Goal: Task Accomplishment & Management: Manage account settings

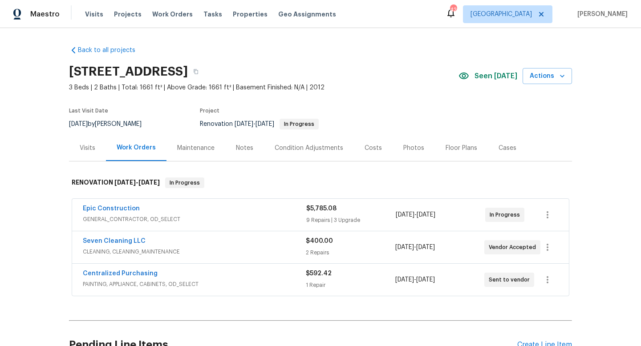
click at [238, 149] on div "Notes" at bounding box center [244, 148] width 17 height 9
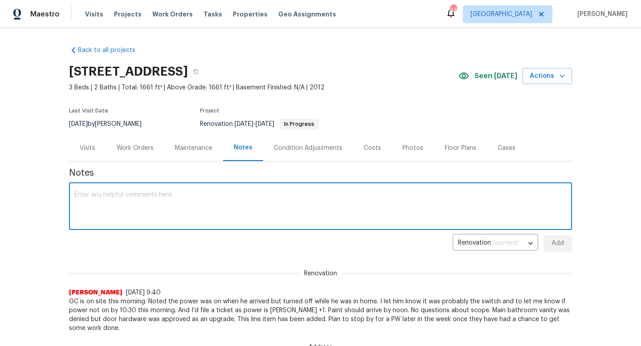
click at [176, 203] on textarea at bounding box center [320, 207] width 492 height 31
type textarea "Power was restored today. GC working on prep."
click at [544, 242] on button "Add" at bounding box center [558, 243] width 28 height 16
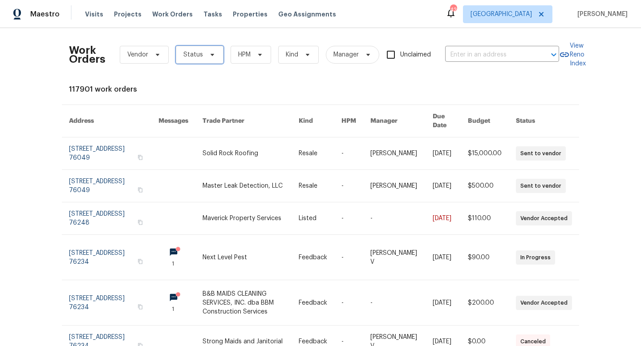
click at [195, 57] on span "Status" at bounding box center [193, 54] width 20 height 9
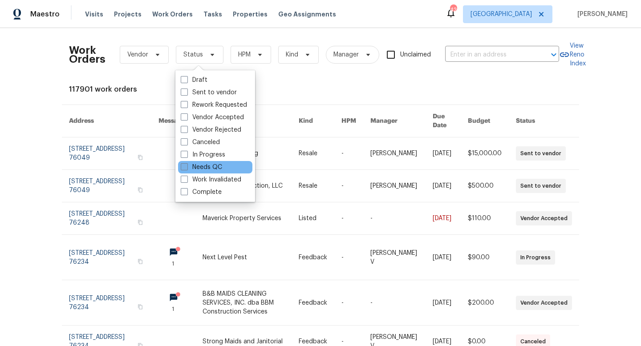
click at [221, 166] on label "Needs QC" at bounding box center [201, 167] width 41 height 9
click at [187, 166] on input "Needs QC" at bounding box center [184, 166] width 6 height 6
checkbox input "true"
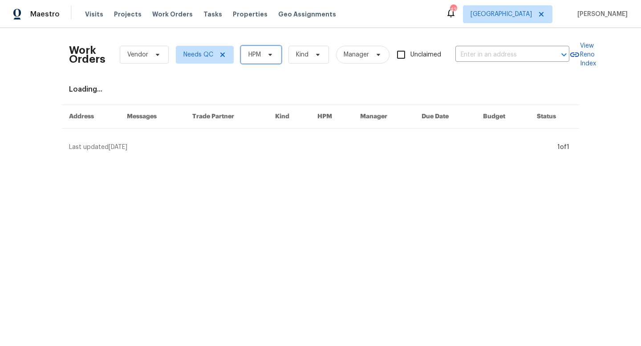
click at [267, 53] on span at bounding box center [269, 54] width 10 height 7
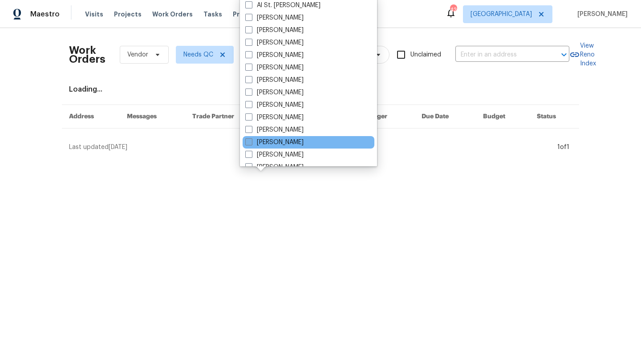
scroll to position [497, 0]
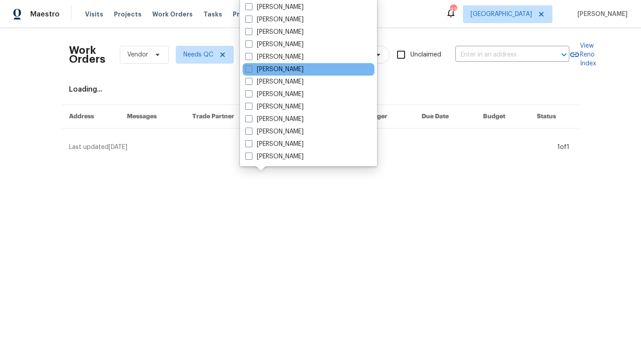
click at [272, 70] on label "[PERSON_NAME]" at bounding box center [274, 69] width 58 height 9
click at [251, 70] on input "[PERSON_NAME]" at bounding box center [248, 68] width 6 height 6
checkbox input "true"
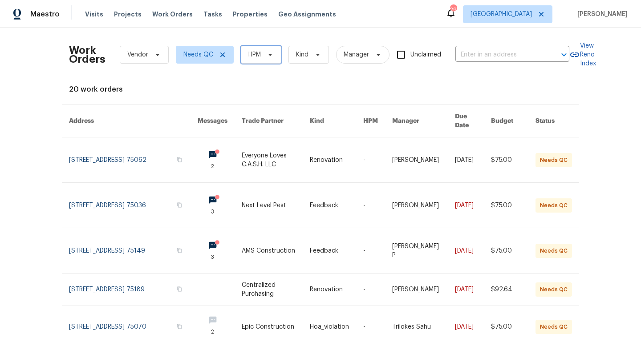
click at [255, 61] on span "HPM" at bounding box center [261, 55] width 41 height 18
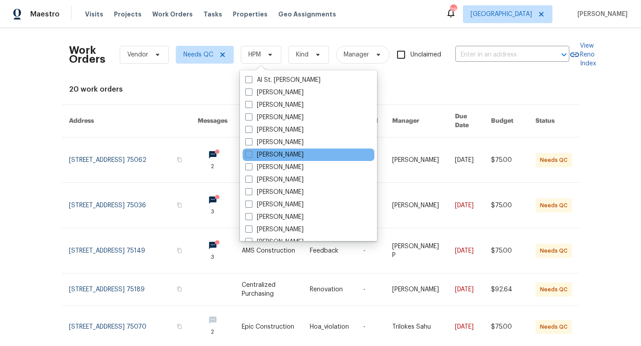
scroll to position [497, 0]
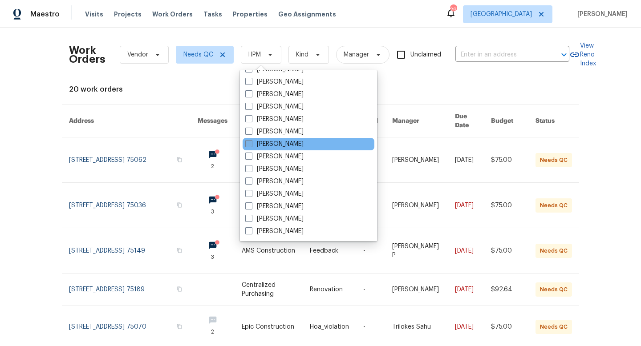
click at [269, 143] on label "[PERSON_NAME]" at bounding box center [274, 144] width 58 height 9
click at [251, 143] on input "[PERSON_NAME]" at bounding box center [248, 143] width 6 height 6
checkbox input "true"
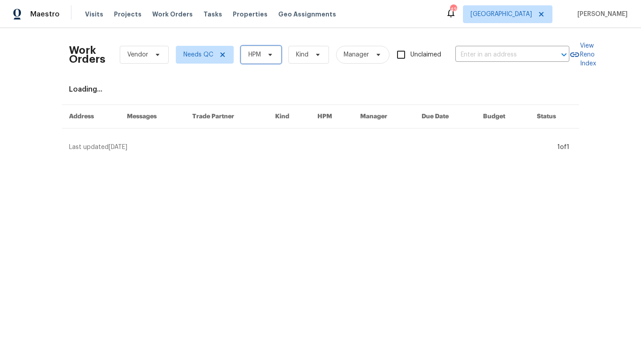
click at [273, 57] on icon at bounding box center [270, 54] width 7 height 7
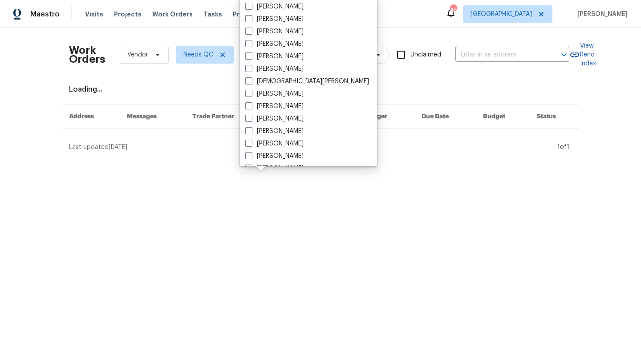
scroll to position [497, 0]
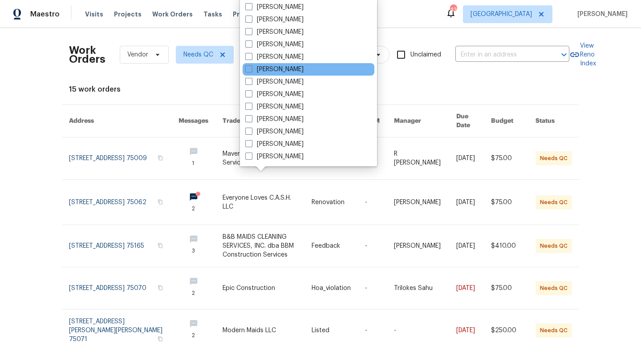
click at [277, 74] on div "[PERSON_NAME]" at bounding box center [309, 69] width 132 height 12
click at [276, 68] on label "[PERSON_NAME]" at bounding box center [274, 69] width 58 height 9
click at [251, 68] on input "[PERSON_NAME]" at bounding box center [248, 68] width 6 height 6
checkbox input "true"
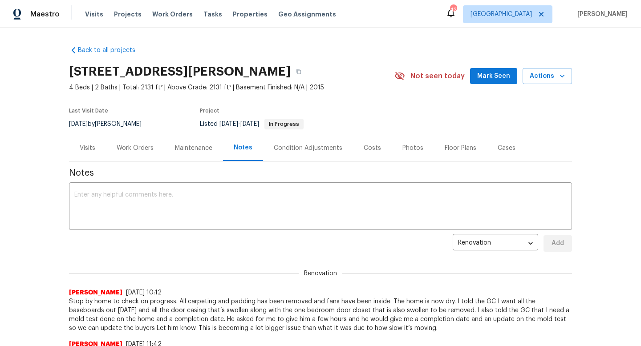
click at [142, 150] on div "Work Orders" at bounding box center [135, 148] width 37 height 9
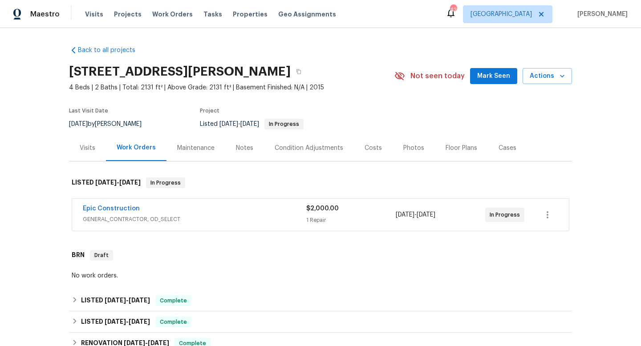
click at [245, 147] on div "Notes" at bounding box center [244, 148] width 17 height 9
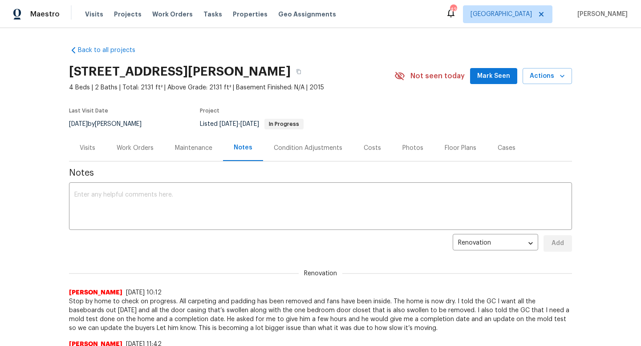
click at [135, 142] on div "Work Orders" at bounding box center [135, 148] width 58 height 26
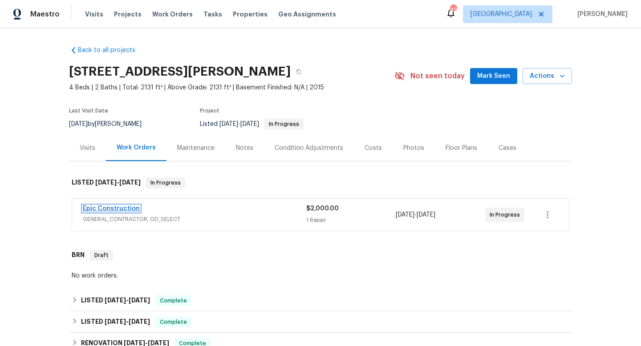
click at [107, 209] on link "Epic Construction" at bounding box center [111, 209] width 57 height 6
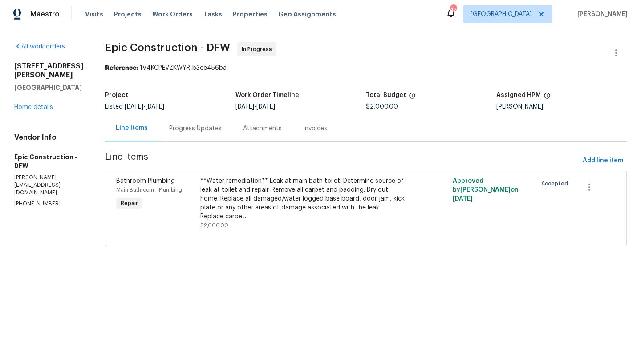
click at [307, 201] on div "**Water remediation** Leak at main bath toilet. Determine source of leak at toi…" at bounding box center [302, 199] width 205 height 45
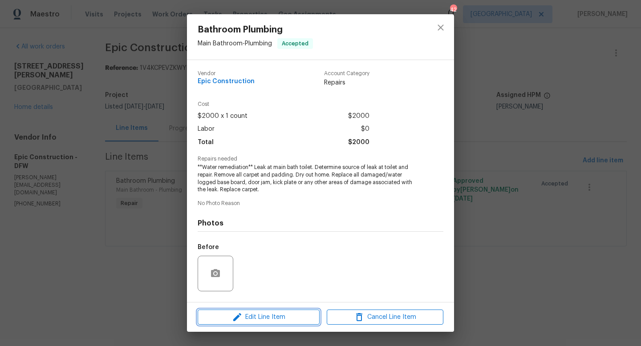
click at [271, 314] on span "Edit Line Item" at bounding box center [258, 317] width 117 height 11
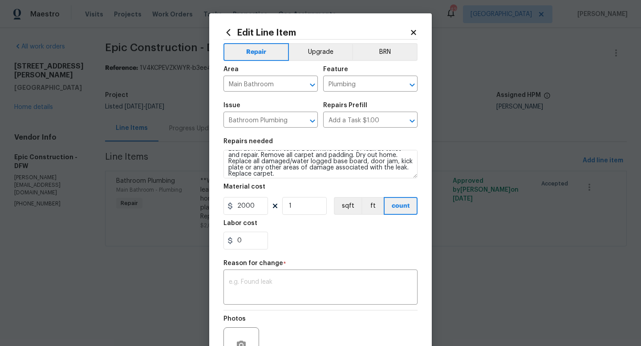
scroll to position [19, 0]
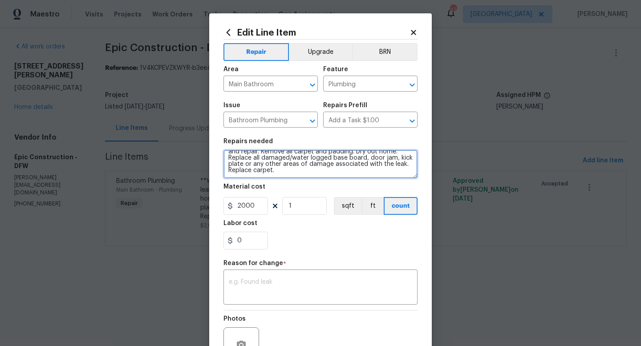
click at [380, 163] on textarea "**Water remediation** Leak at main bath toilet. Determine source of leak at toi…" at bounding box center [320, 164] width 194 height 28
type textarea "**Water remediation** Leak at main bath toilet. Determine source of leak at toi…"
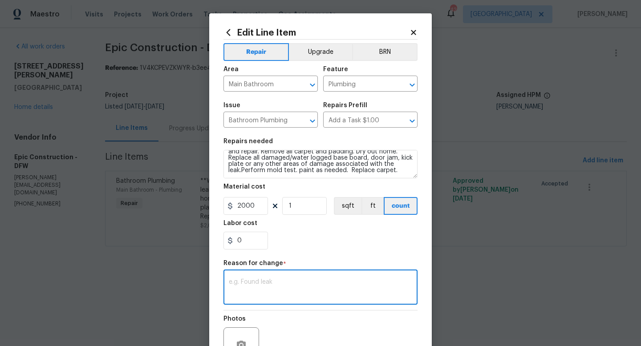
click at [274, 290] on textarea at bounding box center [320, 288] width 183 height 19
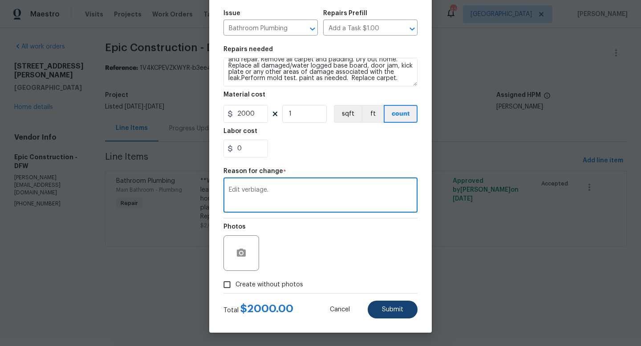
type textarea "Edit verbiage."
click at [380, 309] on button "Submit" at bounding box center [393, 310] width 50 height 18
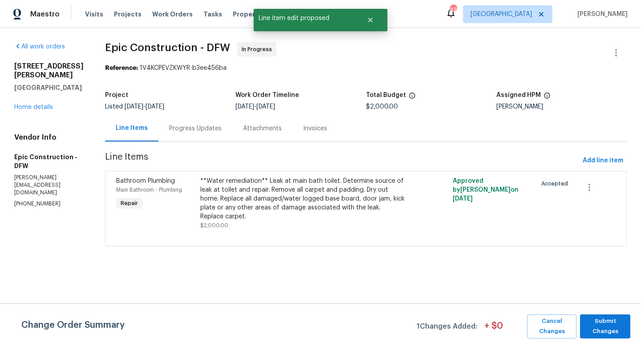
scroll to position [0, 0]
click at [609, 323] on span "Submit Changes" at bounding box center [604, 326] width 41 height 20
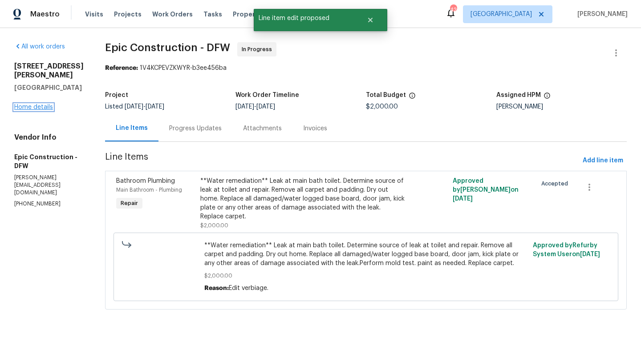
click at [29, 110] on link "Home details" at bounding box center [33, 107] width 39 height 6
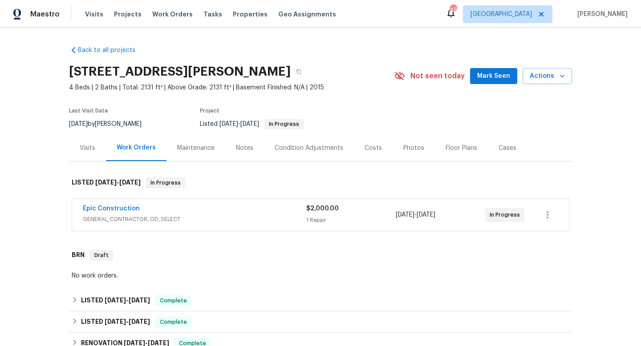
click at [504, 76] on span "Mark Seen" at bounding box center [493, 76] width 33 height 11
click at [245, 144] on div "Notes" at bounding box center [244, 148] width 17 height 9
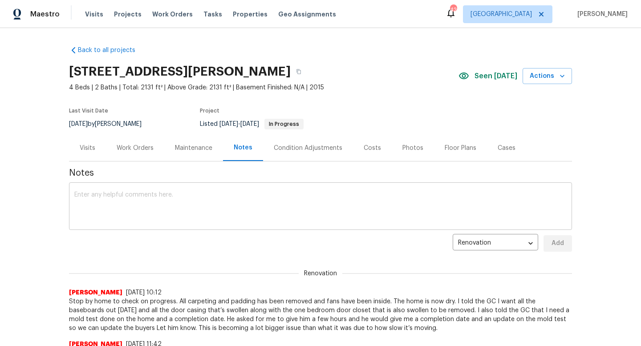
click at [163, 203] on textarea at bounding box center [320, 207] width 492 height 31
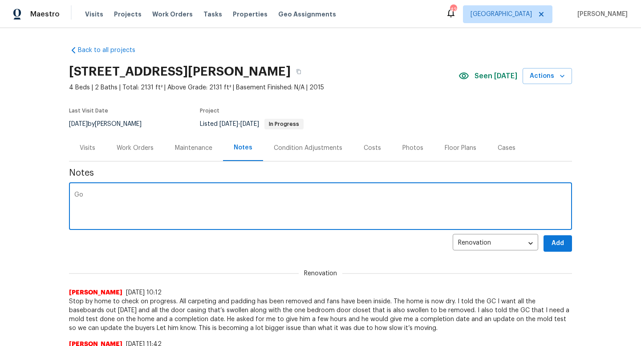
type textarea "G"
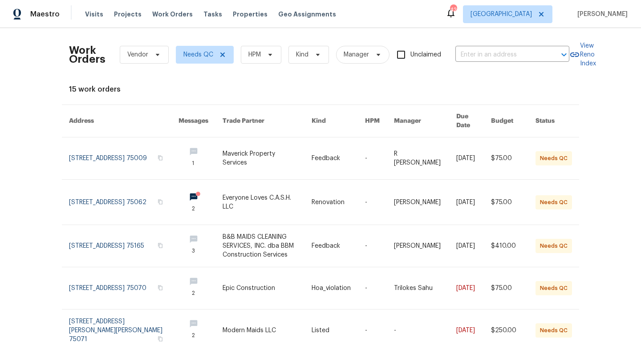
click at [260, 65] on div "Work Orders Vendor Needs QC HPM Kind Manager Unclaimed ​" at bounding box center [319, 54] width 500 height 39
click at [263, 52] on span "HPM" at bounding box center [261, 55] width 41 height 18
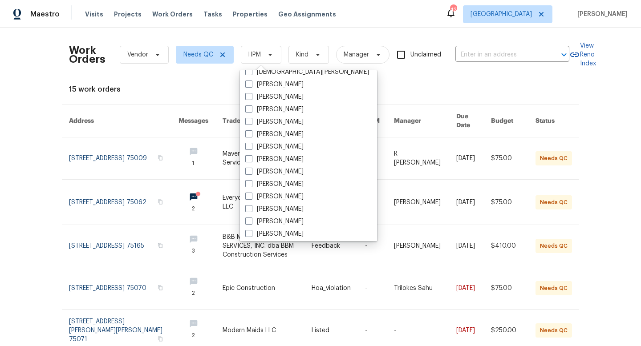
scroll to position [497, 0]
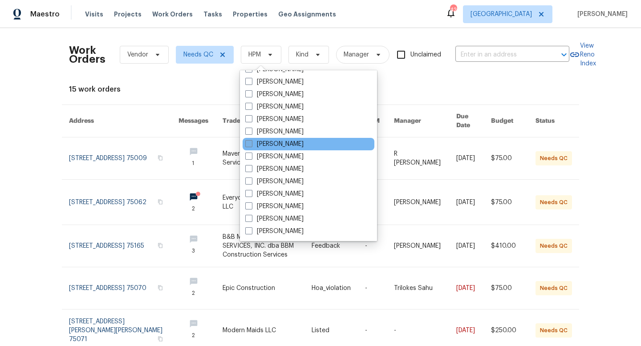
click at [260, 146] on label "[PERSON_NAME]" at bounding box center [274, 144] width 58 height 9
click at [251, 146] on input "[PERSON_NAME]" at bounding box center [248, 143] width 6 height 6
checkbox input "true"
